Goal: Browse casually

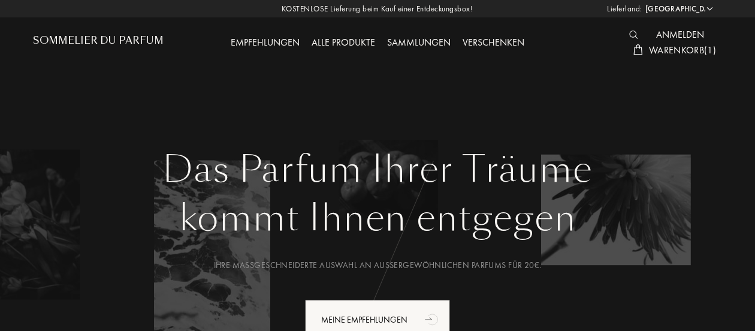
select select "DE"
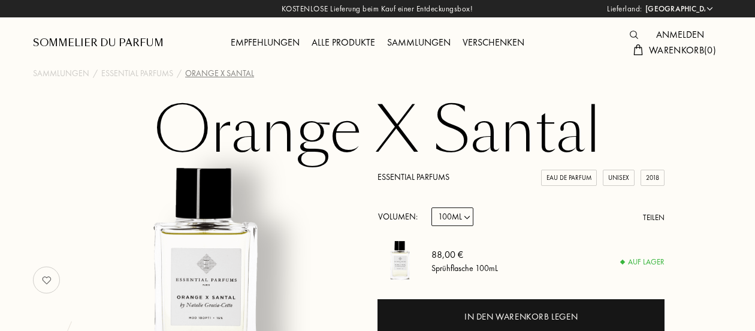
select select "DE"
select select "2"
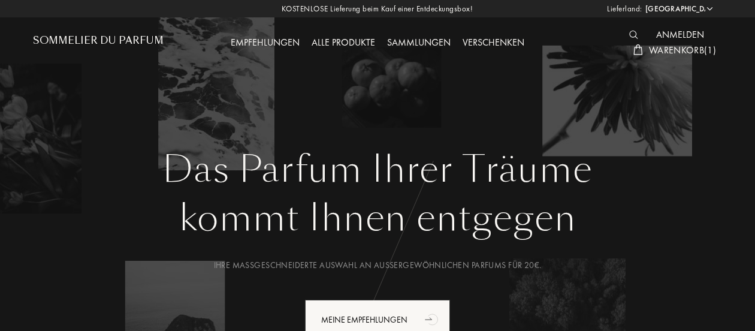
select select "DE"
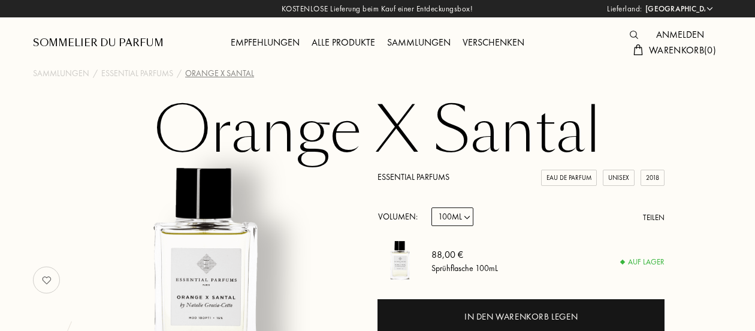
select select "DE"
select select "2"
click at [122, 43] on div "Sommelier du Parfum" at bounding box center [98, 43] width 131 height 14
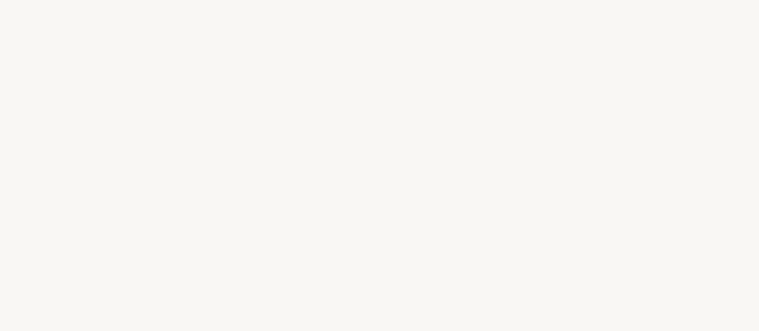
select select "DE"
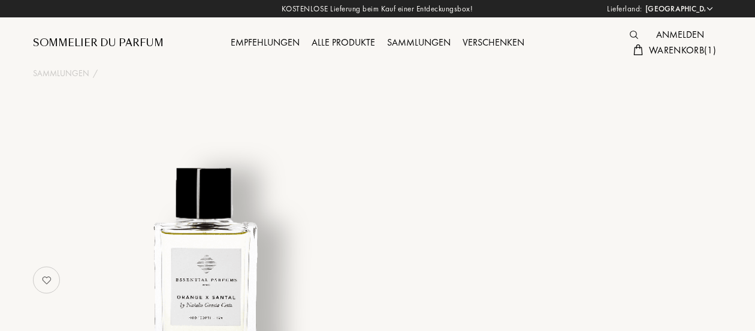
select select "DE"
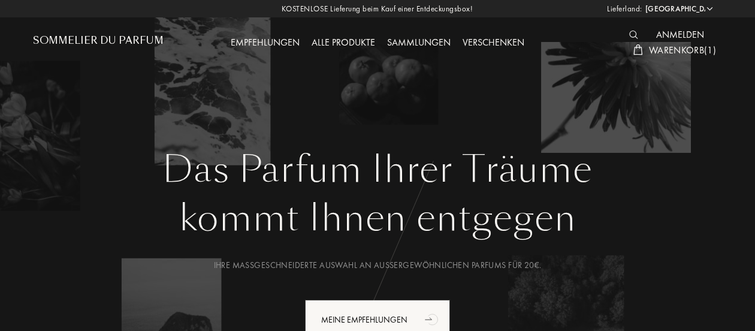
select select "DE"
